Goal: Information Seeking & Learning: Learn about a topic

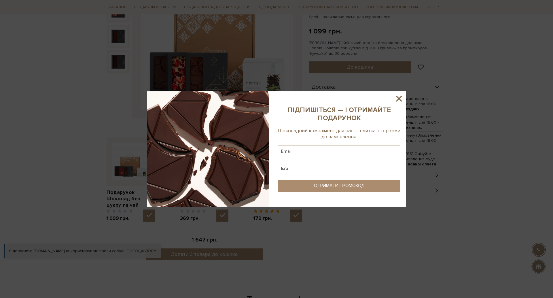
scroll to position [131, 0]
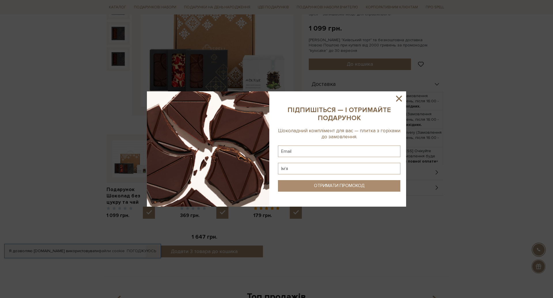
click at [398, 96] on icon at bounding box center [399, 99] width 10 height 10
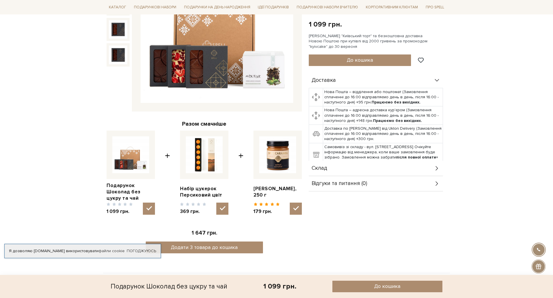
scroll to position [0, 0]
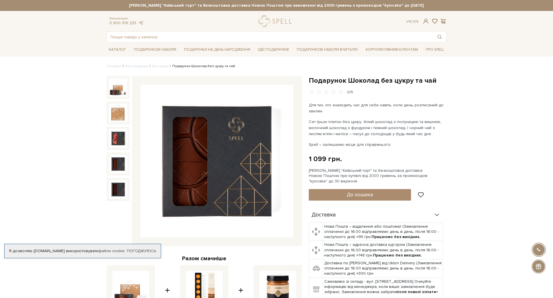
click at [119, 165] on img at bounding box center [118, 164] width 18 height 18
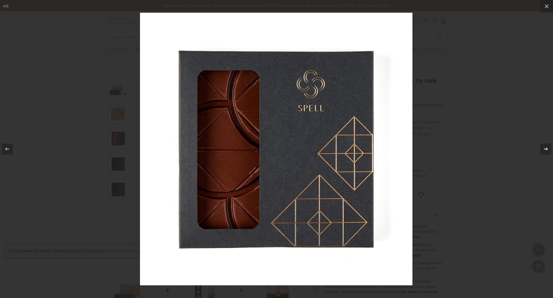
click at [540, 148] on button at bounding box center [543, 149] width 20 height 29
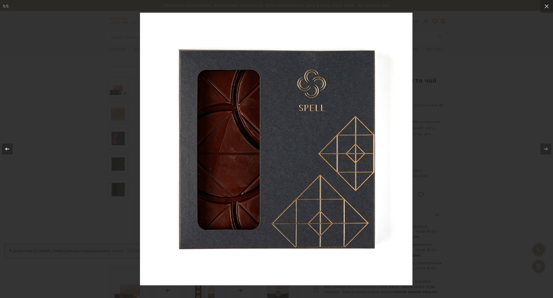
click at [8, 152] on div at bounding box center [7, 149] width 11 height 11
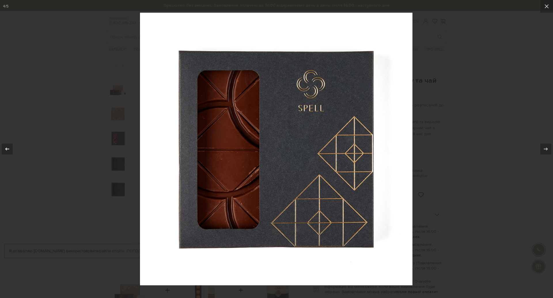
click at [8, 152] on div at bounding box center [7, 149] width 11 height 11
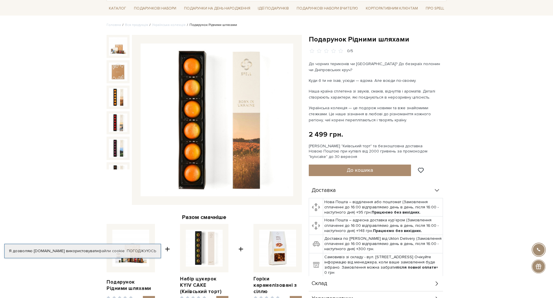
scroll to position [44, 0]
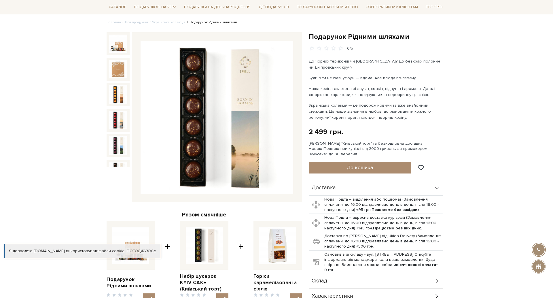
click at [121, 162] on img at bounding box center [118, 171] width 18 height 18
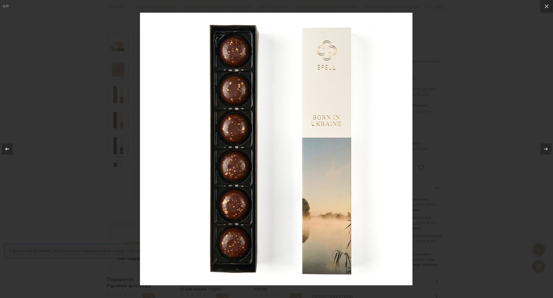
click at [11, 146] on div at bounding box center [7, 149] width 11 height 11
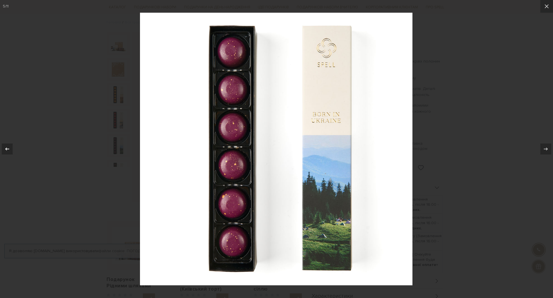
click at [11, 146] on div at bounding box center [7, 149] width 11 height 11
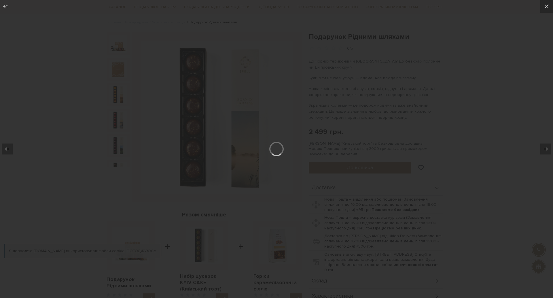
click at [11, 146] on div at bounding box center [7, 149] width 11 height 11
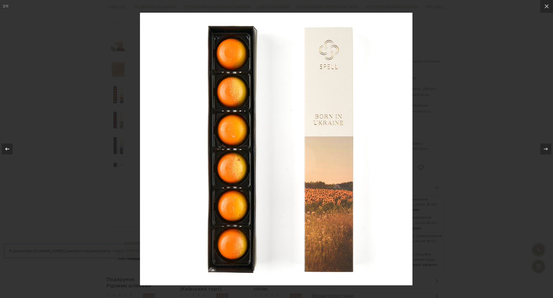
click at [11, 146] on div at bounding box center [7, 149] width 11 height 11
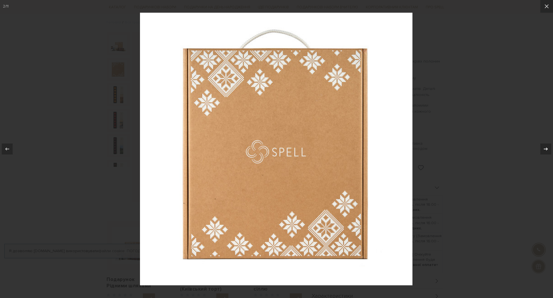
click at [547, 150] on icon at bounding box center [546, 149] width 7 height 7
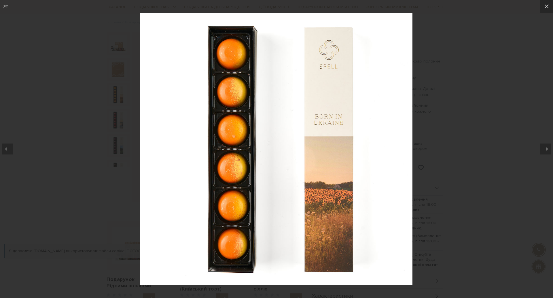
click at [545, 150] on icon at bounding box center [546, 149] width 7 height 7
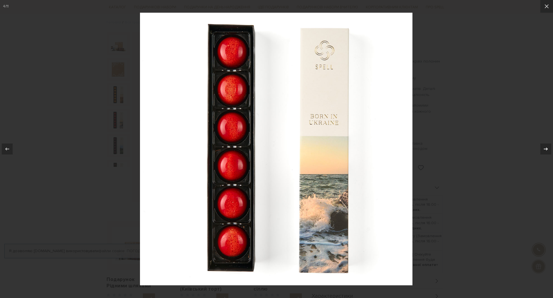
click at [545, 150] on icon at bounding box center [546, 149] width 7 height 7
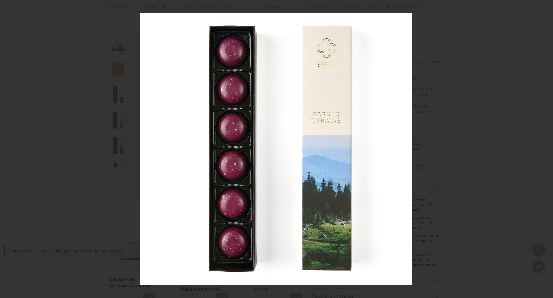
click at [545, 150] on div "5 / 11" at bounding box center [276, 149] width 553 height 298
click at [548, 149] on icon at bounding box center [546, 149] width 7 height 7
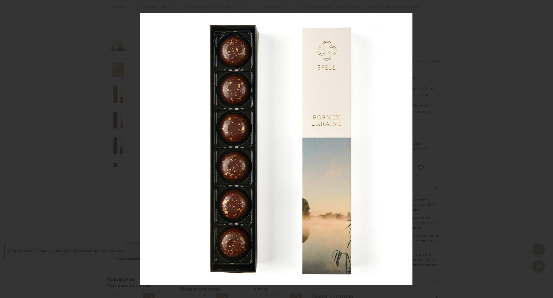
click at [548, 149] on div "6 / 11" at bounding box center [276, 149] width 553 height 298
click at [546, 148] on icon at bounding box center [546, 149] width 7 height 7
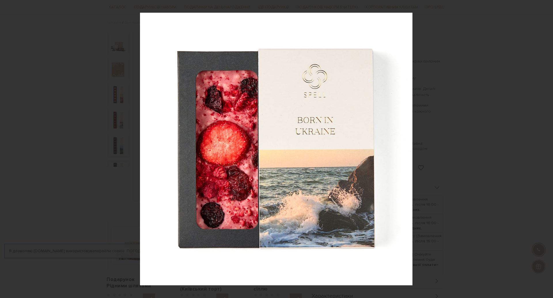
click at [546, 148] on div "7 / 11" at bounding box center [276, 149] width 553 height 298
click at [546, 148] on icon at bounding box center [546, 149] width 7 height 7
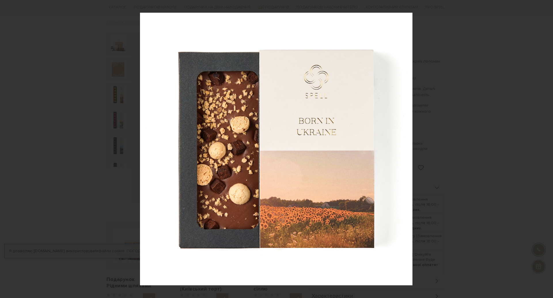
click at [546, 148] on div "8 / 11" at bounding box center [276, 149] width 553 height 298
click at [546, 148] on icon at bounding box center [546, 149] width 7 height 7
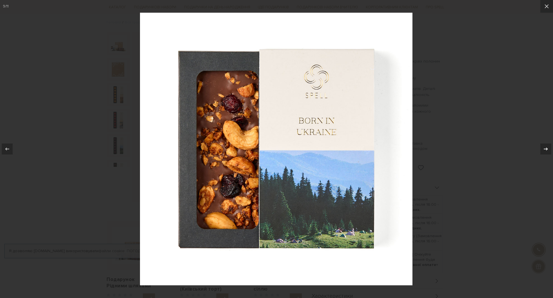
click at [546, 148] on icon at bounding box center [546, 149] width 7 height 7
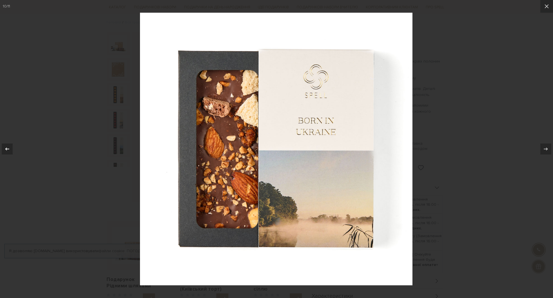
click at [8, 150] on icon at bounding box center [7, 149] width 7 height 7
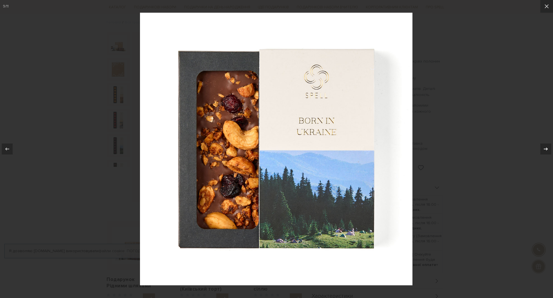
click at [543, 146] on icon at bounding box center [546, 149] width 7 height 7
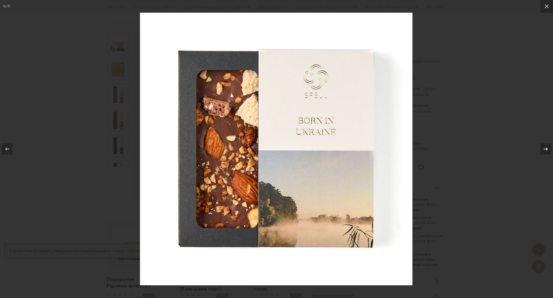
click at [543, 146] on icon at bounding box center [546, 149] width 7 height 7
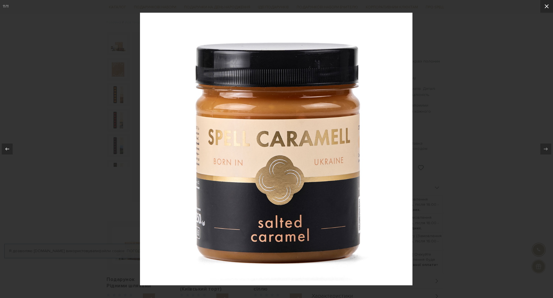
click at [544, 9] on icon at bounding box center [547, 6] width 7 height 7
